Goal: Task Accomplishment & Management: Use online tool/utility

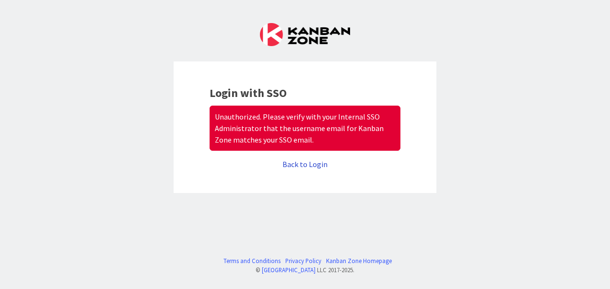
click at [308, 164] on link "Back to Login" at bounding box center [304, 164] width 45 height 10
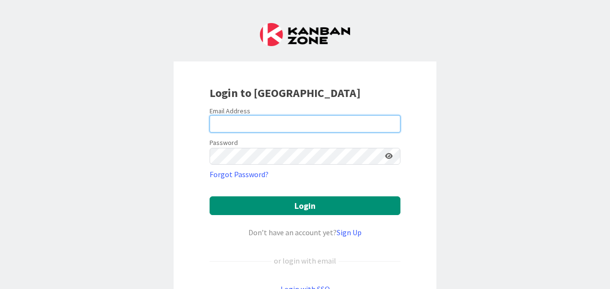
type input "Manswi.Bankar@mrcglobal.com"
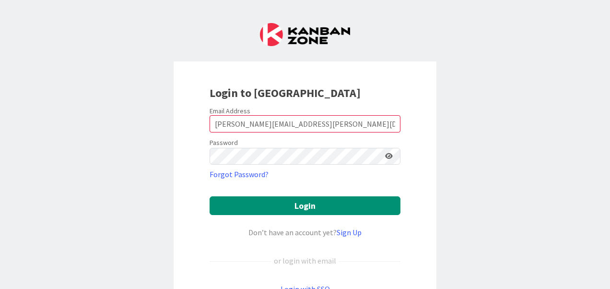
scroll to position [75, 0]
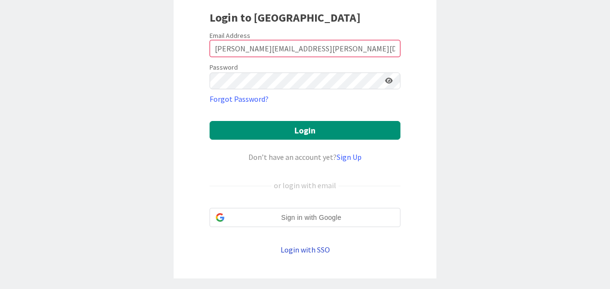
click at [295, 215] on span "Sign in with Google" at bounding box center [311, 217] width 166 height 10
click at [292, 249] on link "Login with SSO" at bounding box center [304, 249] width 49 height 10
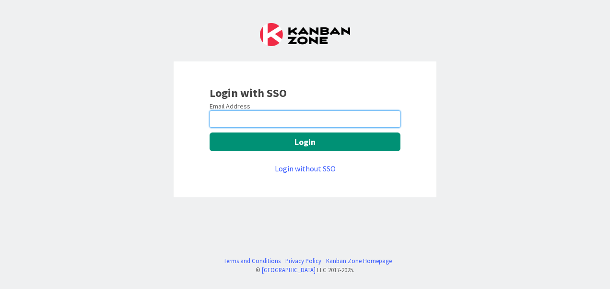
click at [289, 118] on input "email" at bounding box center [304, 118] width 191 height 17
type input "Manswi.Bankar@mrcglobal.com"
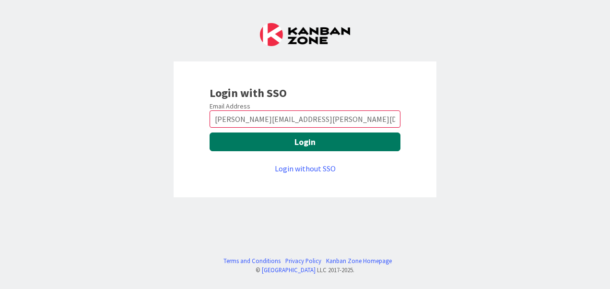
click at [296, 139] on button "Login" at bounding box center [304, 141] width 191 height 19
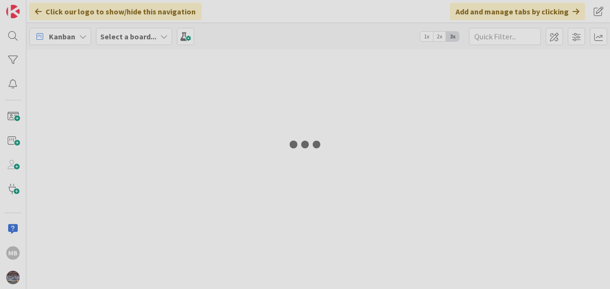
type input "850"
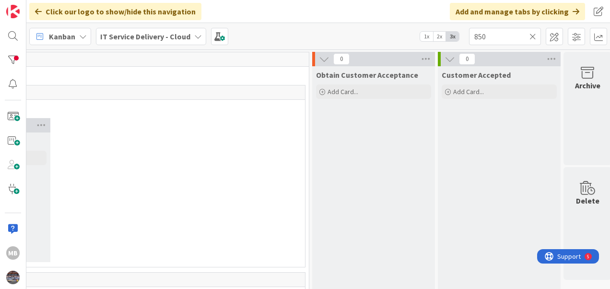
scroll to position [0, 1133]
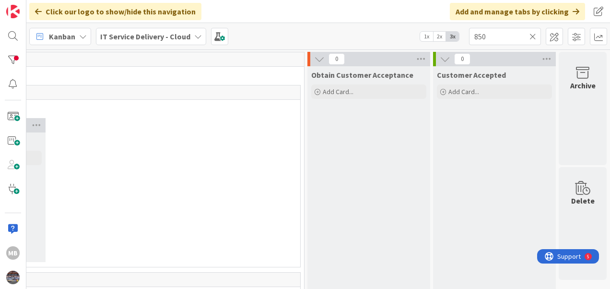
click at [440, 56] on icon at bounding box center [445, 59] width 11 height 11
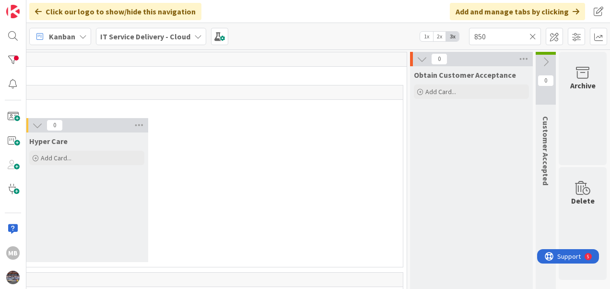
click at [540, 61] on icon at bounding box center [545, 62] width 11 height 11
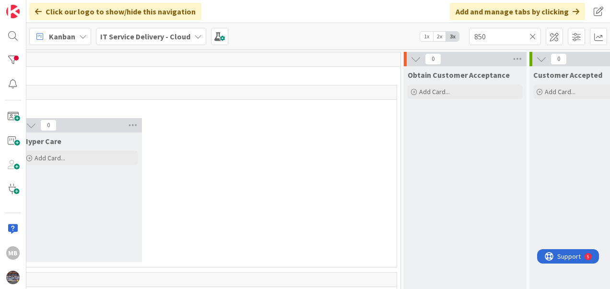
click at [532, 34] on icon at bounding box center [532, 36] width 7 height 9
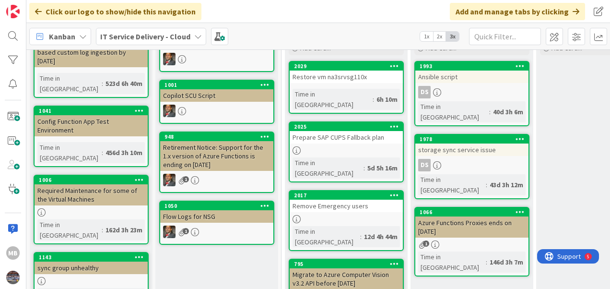
scroll to position [77, 0]
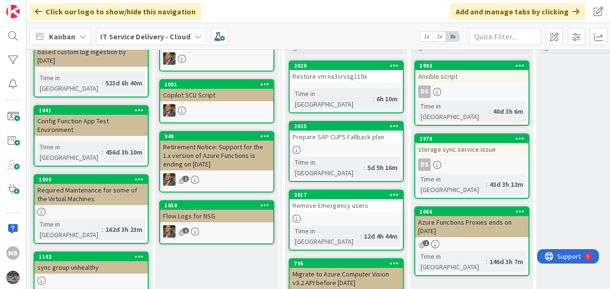
click at [374, 121] on link "2025 Prepare SAP CUPS Fallback plan Time in Column : 5d 5h 16m" at bounding box center [346, 151] width 115 height 61
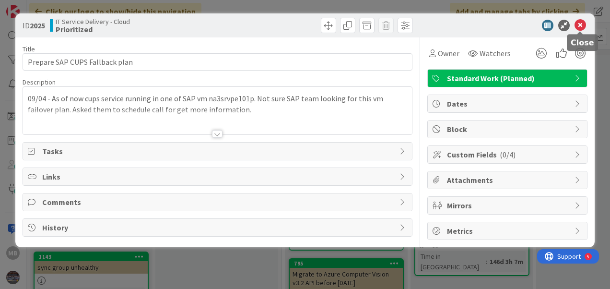
click at [578, 23] on icon at bounding box center [580, 26] width 12 height 12
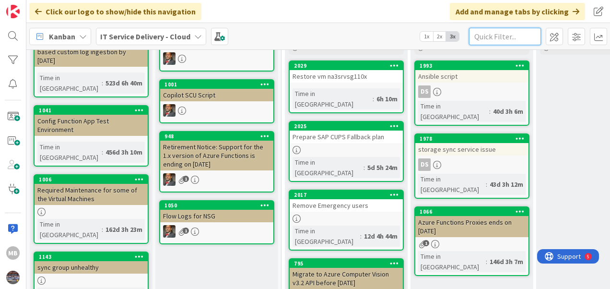
click at [483, 35] on input "text" at bounding box center [505, 36] width 72 height 17
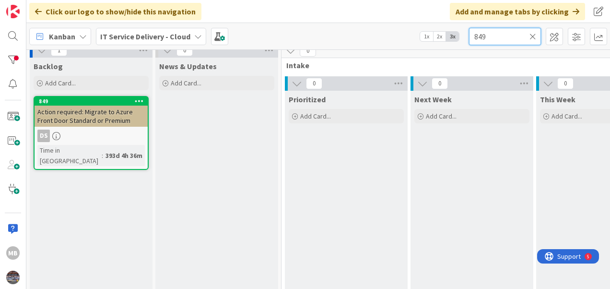
scroll to position [8, 0]
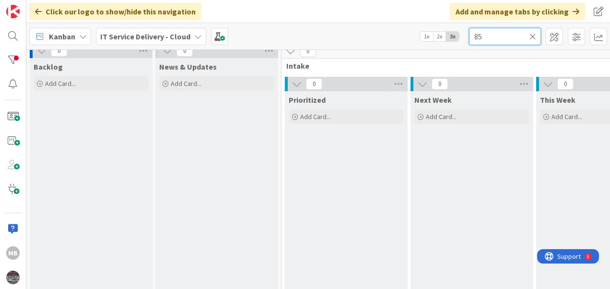
type input "8"
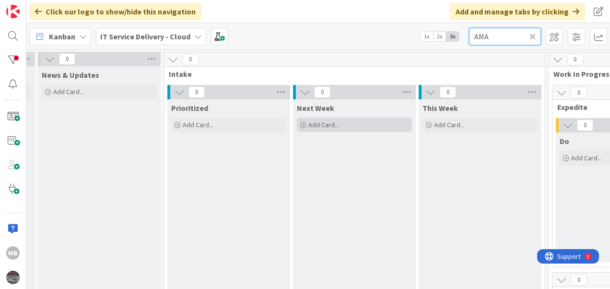
scroll to position [0, 0]
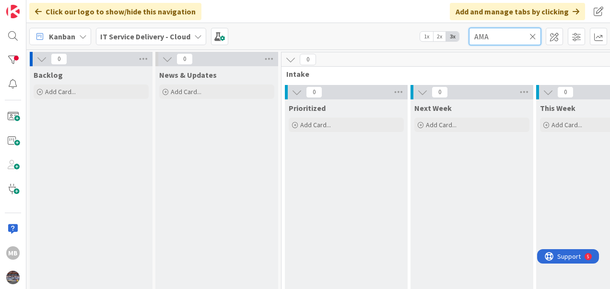
type input "AMA"
